Goal: Task Accomplishment & Management: Manage account settings

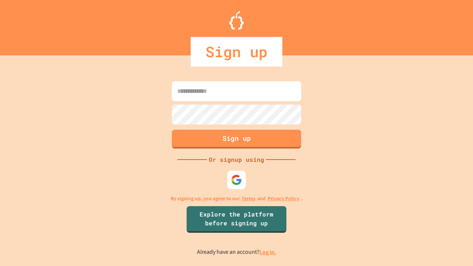
click at [268, 252] on link "Log in." at bounding box center [267, 252] width 17 height 8
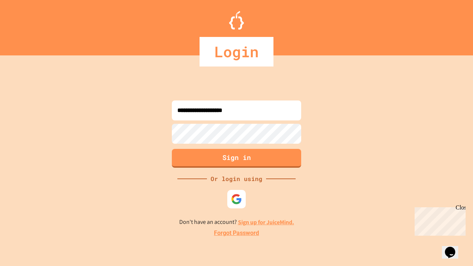
type input "**********"
